Goal: Transaction & Acquisition: Subscribe to service/newsletter

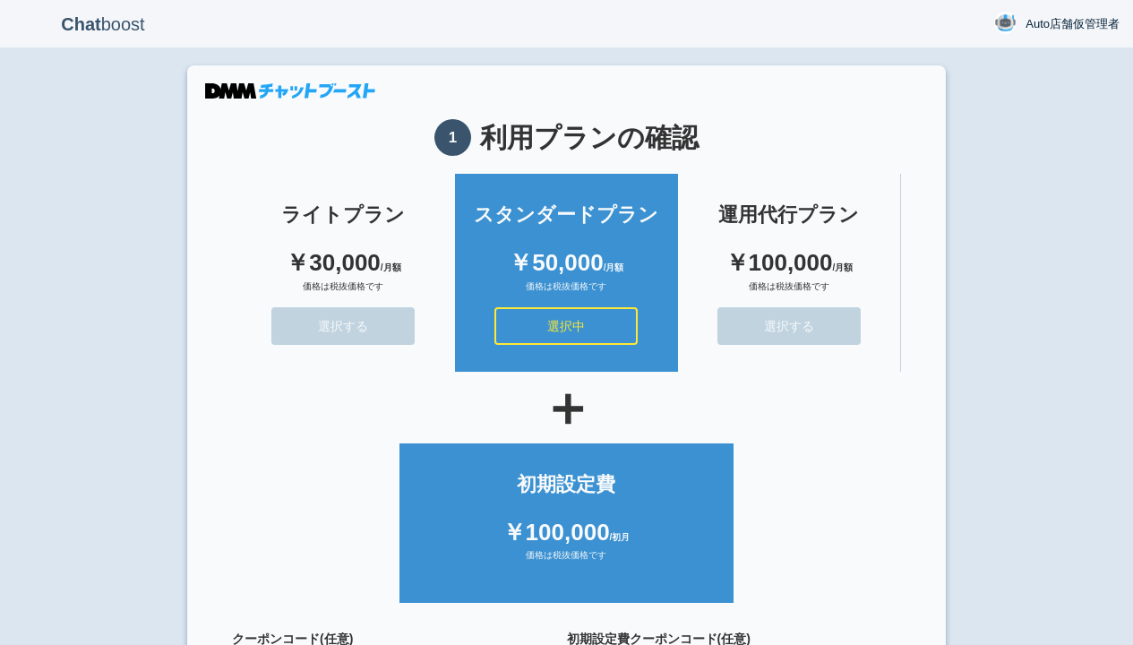
scroll to position [160, 0]
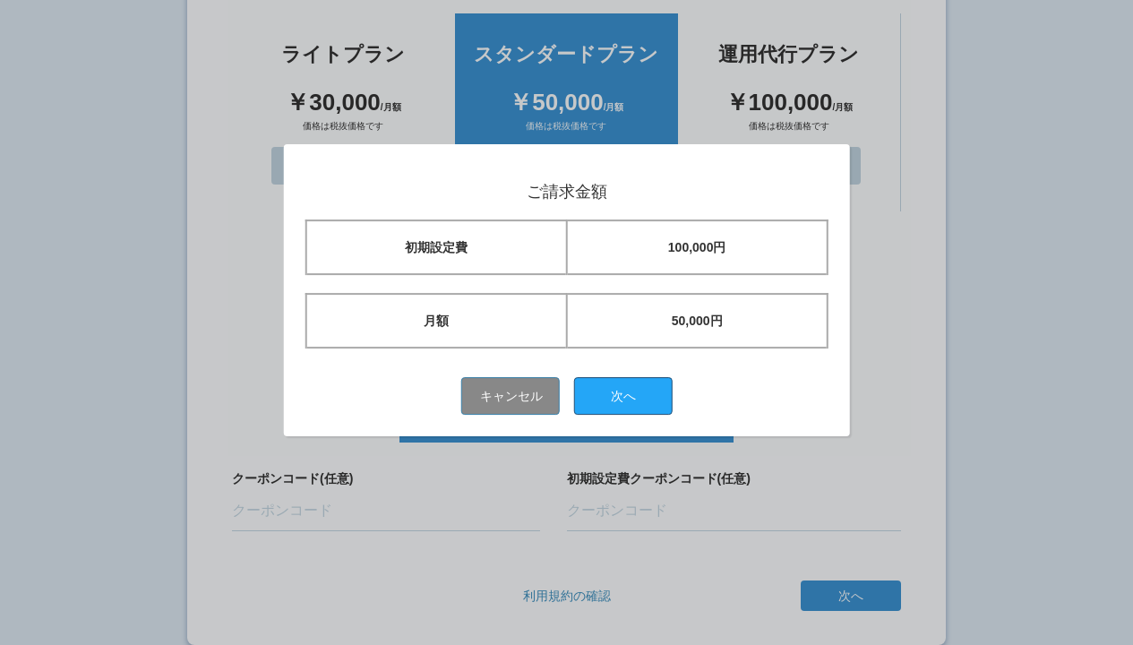
click at [630, 395] on button "次へ" at bounding box center [623, 396] width 99 height 38
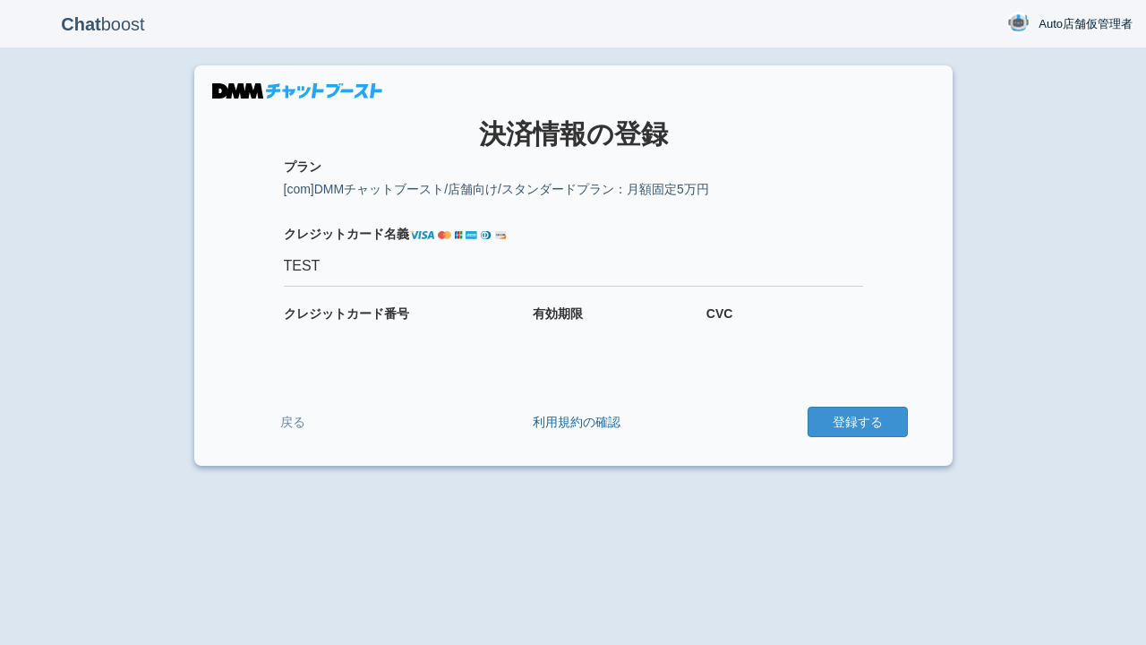
type input "TEST"
click at [857, 422] on button "登録する" at bounding box center [858, 422] width 100 height 30
